Goal: Task Accomplishment & Management: Use online tool/utility

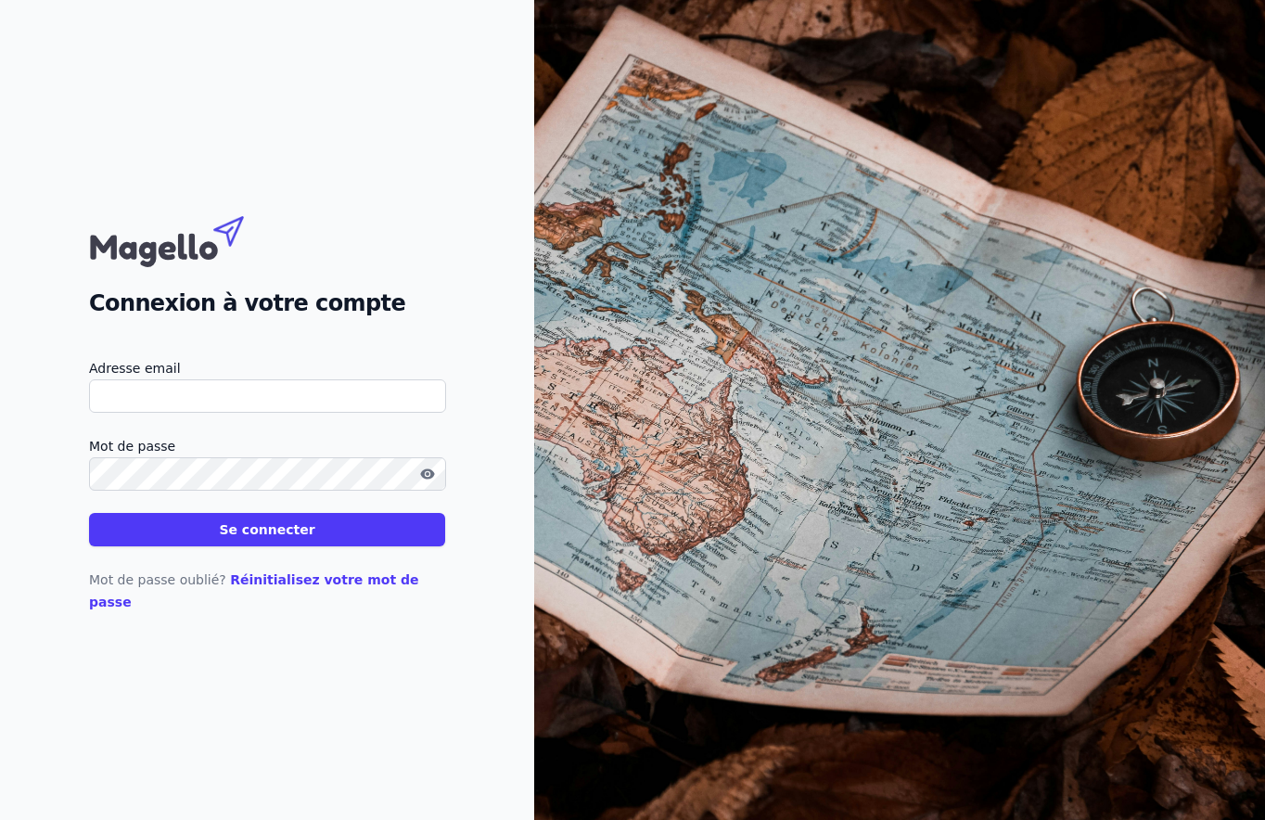
click at [166, 408] on input "Adresse email" at bounding box center [267, 395] width 357 height 33
type input "[PERSON_NAME][EMAIL_ADDRESS][DOMAIN_NAME]"
click at [89, 513] on button "Se connecter" at bounding box center [267, 529] width 356 height 33
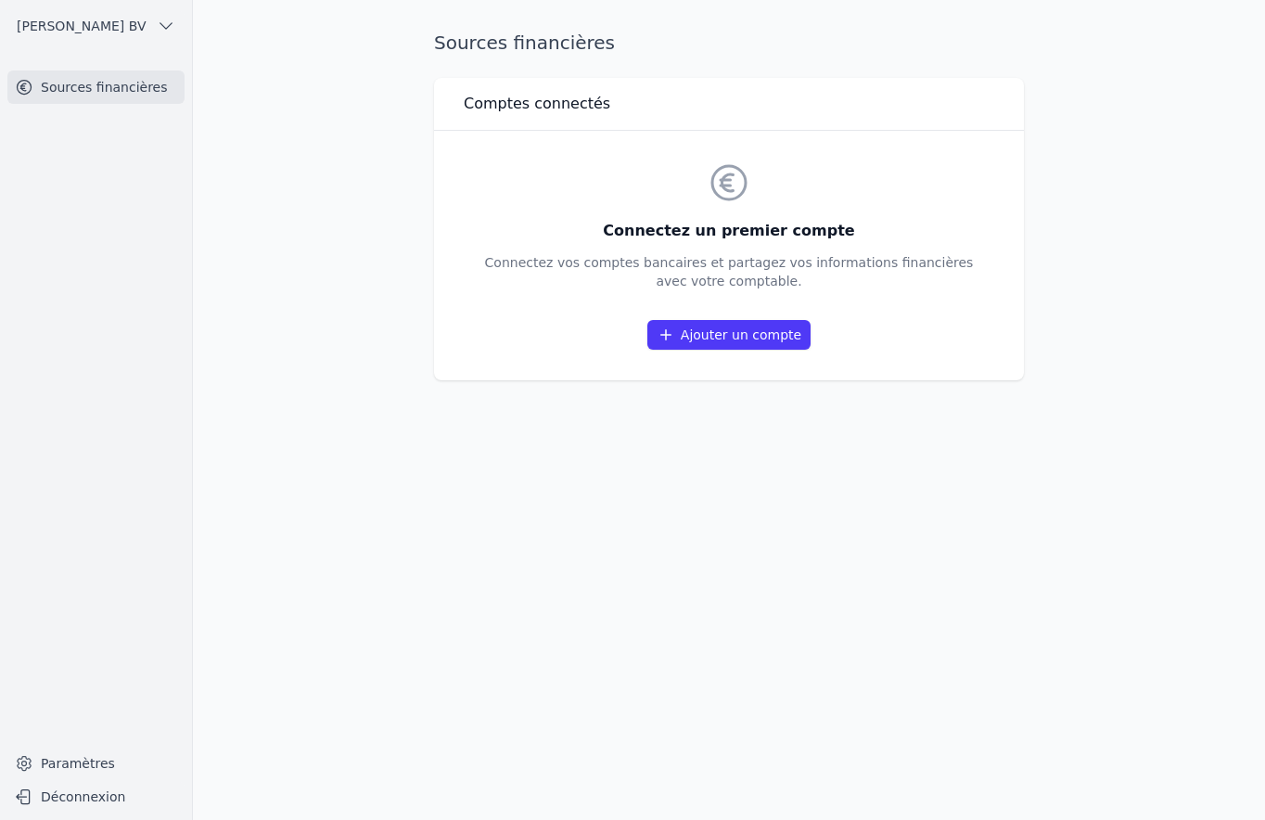
click at [730, 332] on link "Ajouter un compte" at bounding box center [728, 335] width 163 height 30
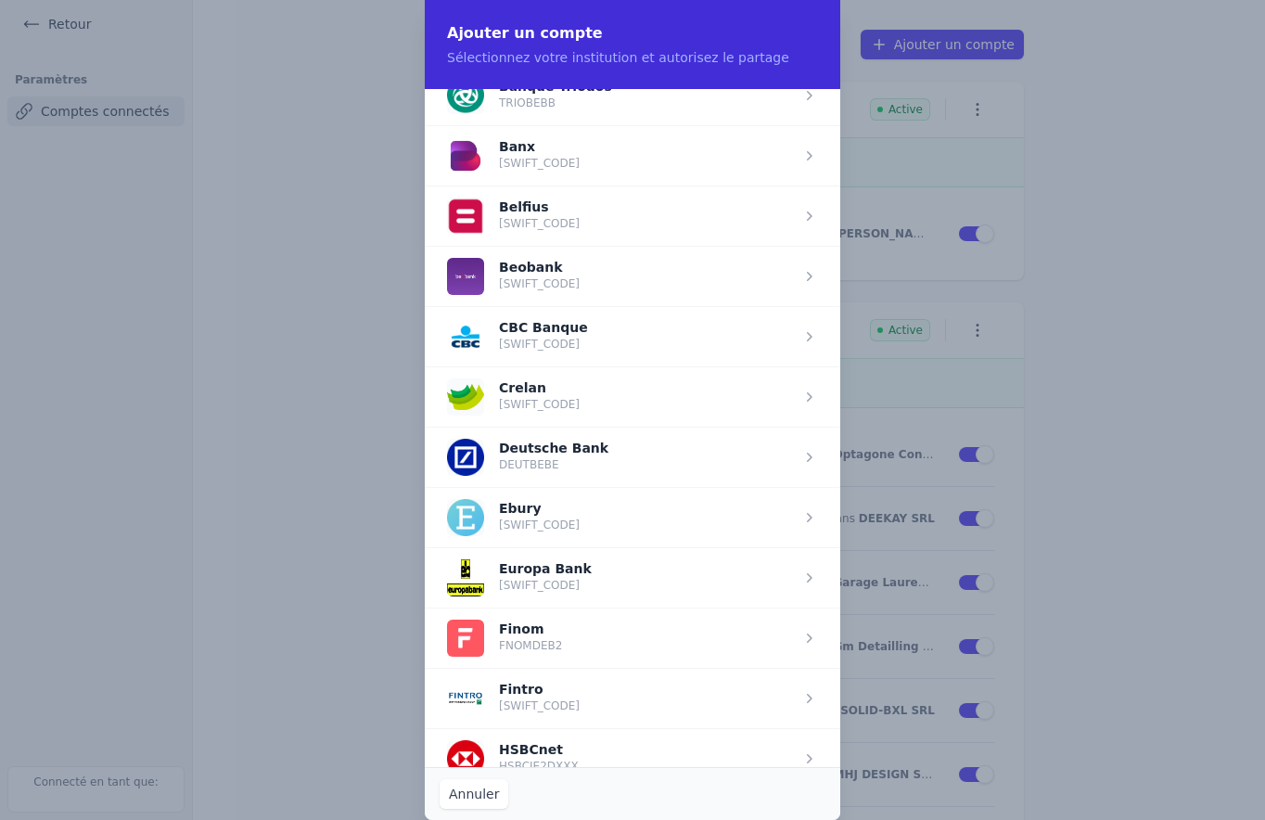
scroll to position [649, 0]
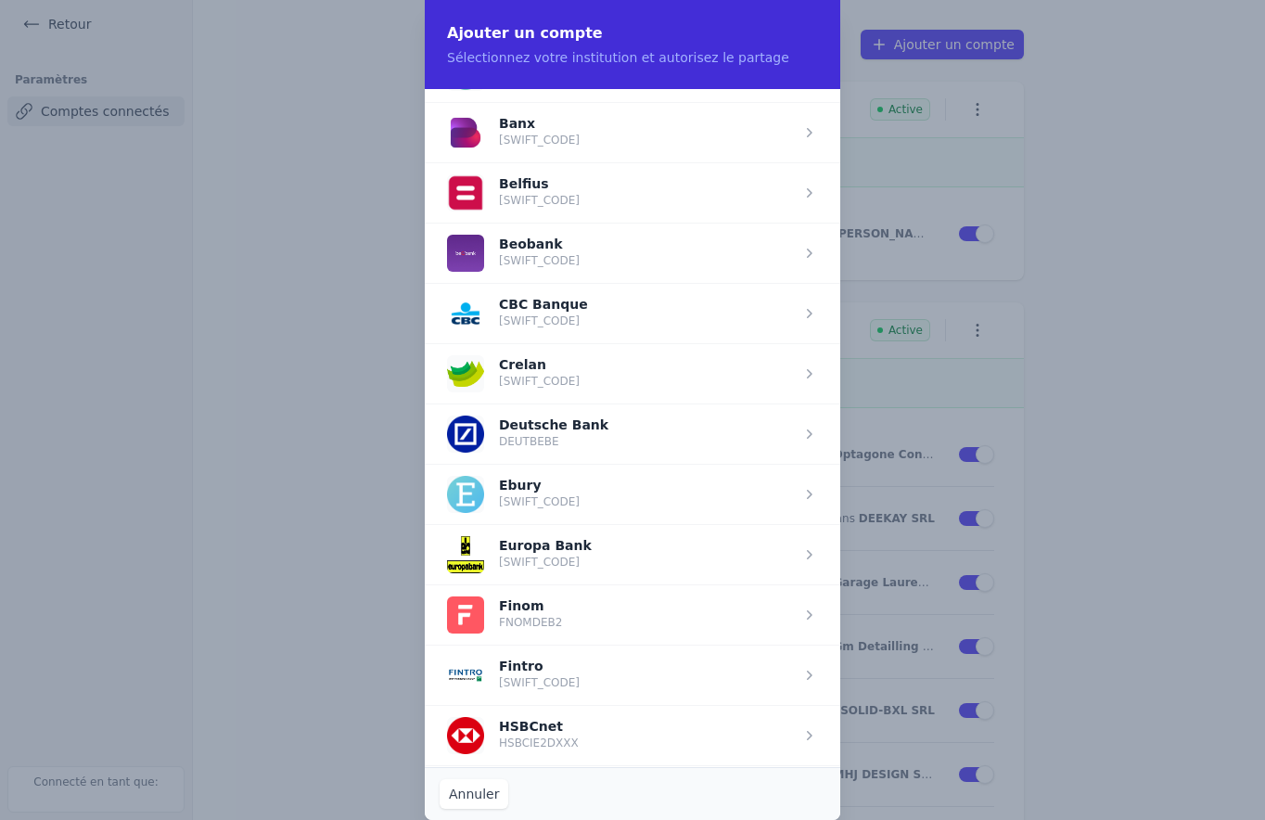
click at [519, 187] on span "button" at bounding box center [633, 192] width 416 height 60
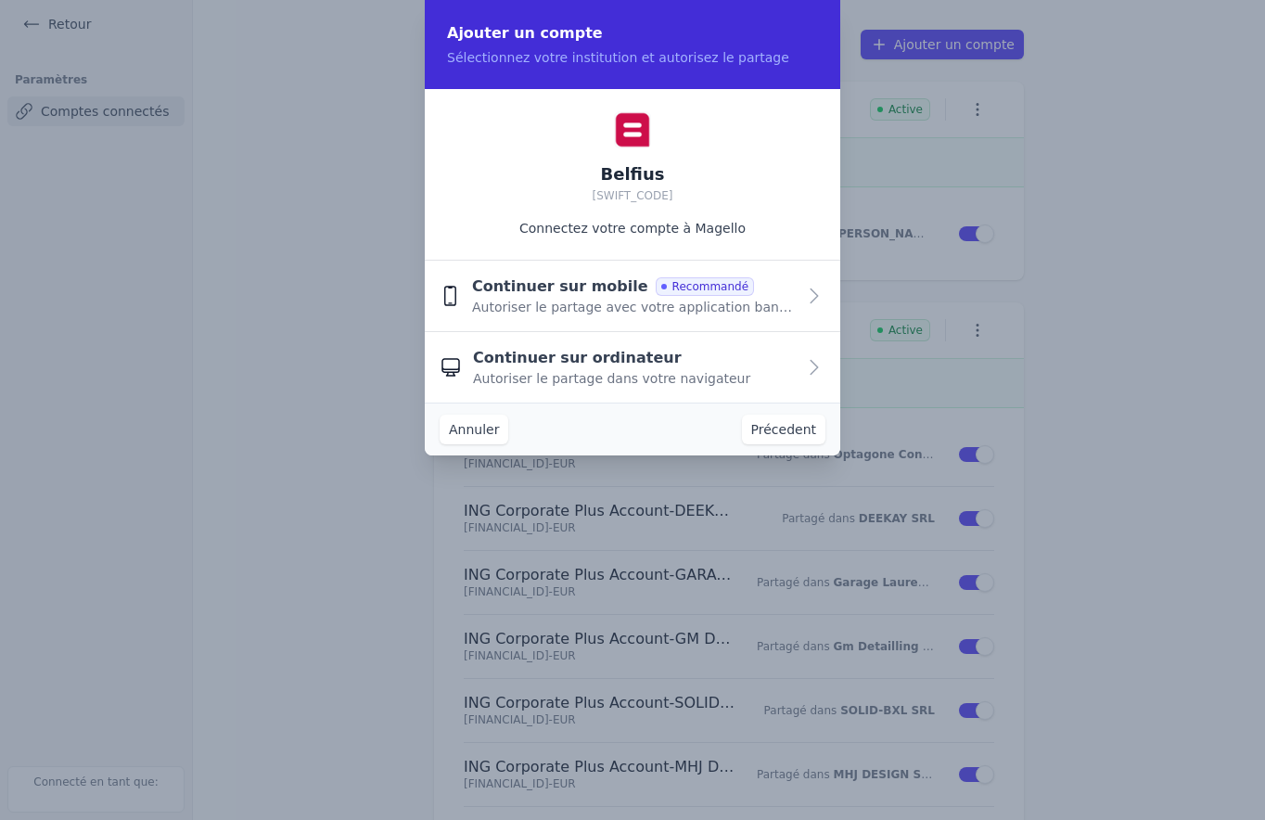
click at [769, 289] on div "Continuer sur mobile Recommandé Autoriser le partage avec votre application ban…" at bounding box center [634, 295] width 324 height 41
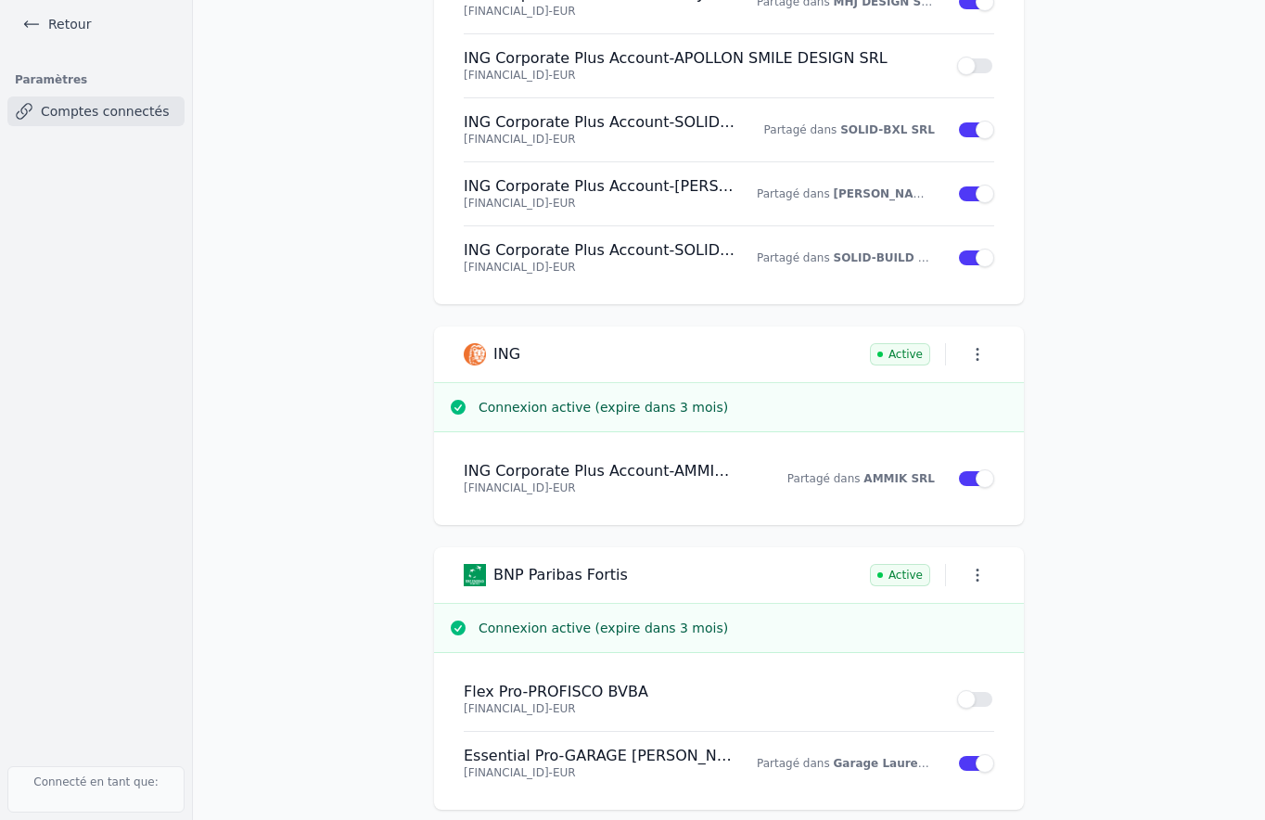
scroll to position [792, 0]
